Goal: Task Accomplishment & Management: Complete application form

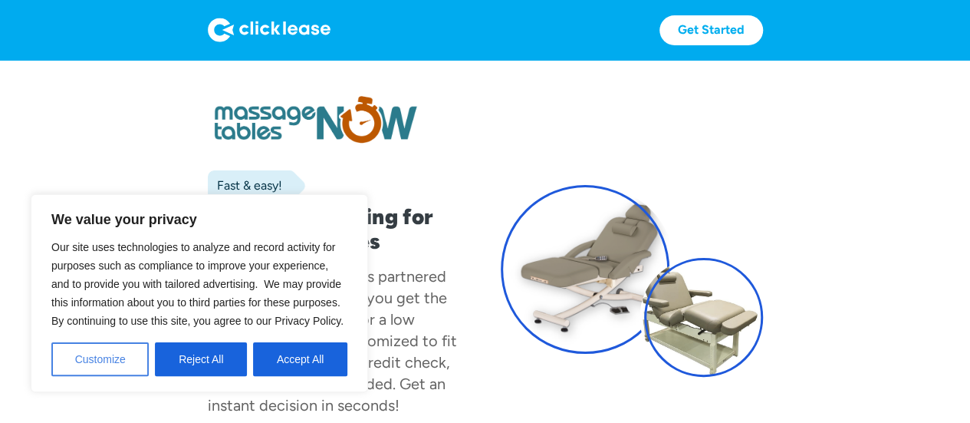
click at [132, 347] on button "Customize" at bounding box center [99, 359] width 97 height 34
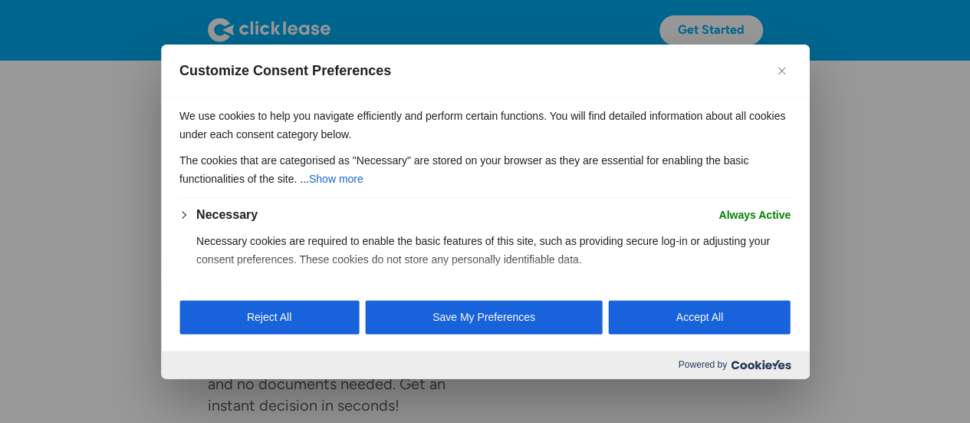
click at [525, 252] on p "Necessary cookies are required to enable the basic features of this site, such …" at bounding box center [493, 250] width 594 height 37
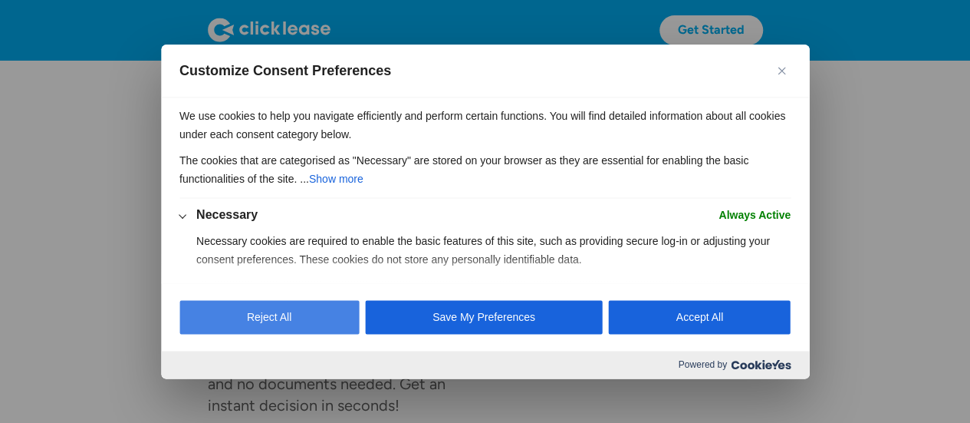
click at [295, 317] on button "Reject All" at bounding box center [268, 317] width 179 height 34
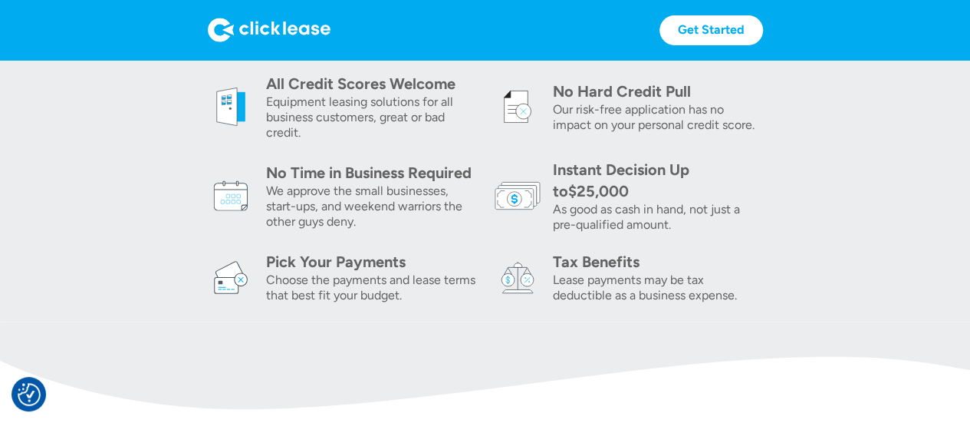
scroll to position [153, 0]
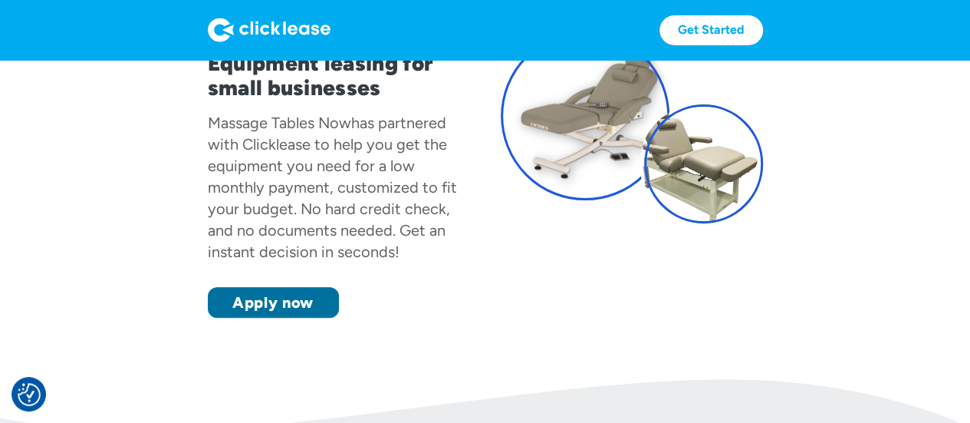
click at [325, 294] on link "Apply now" at bounding box center [273, 302] width 131 height 31
